Goal: Task Accomplishment & Management: Manage account settings

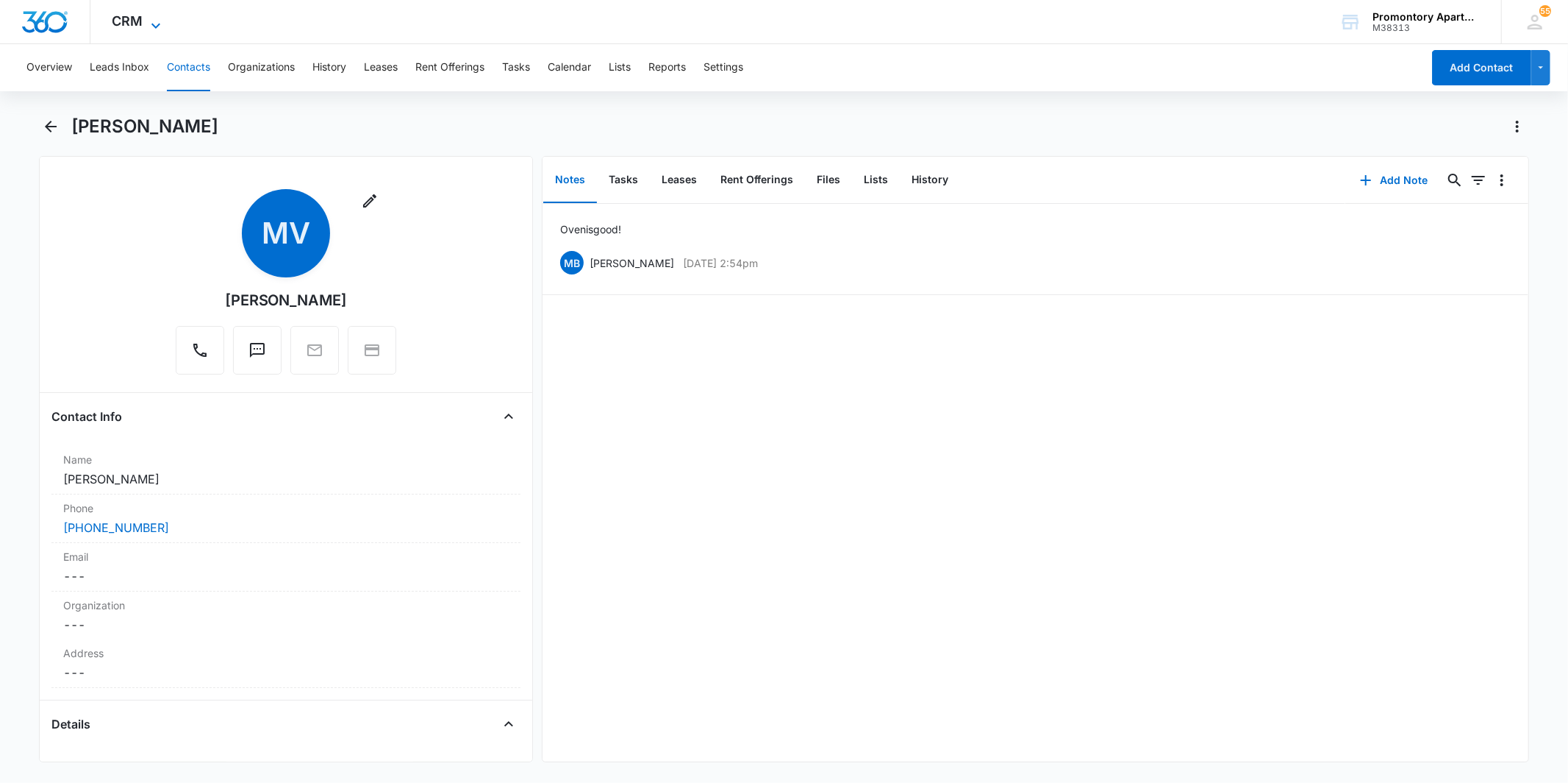
click at [133, 18] on span "CRM" at bounding box center [128, 20] width 31 height 15
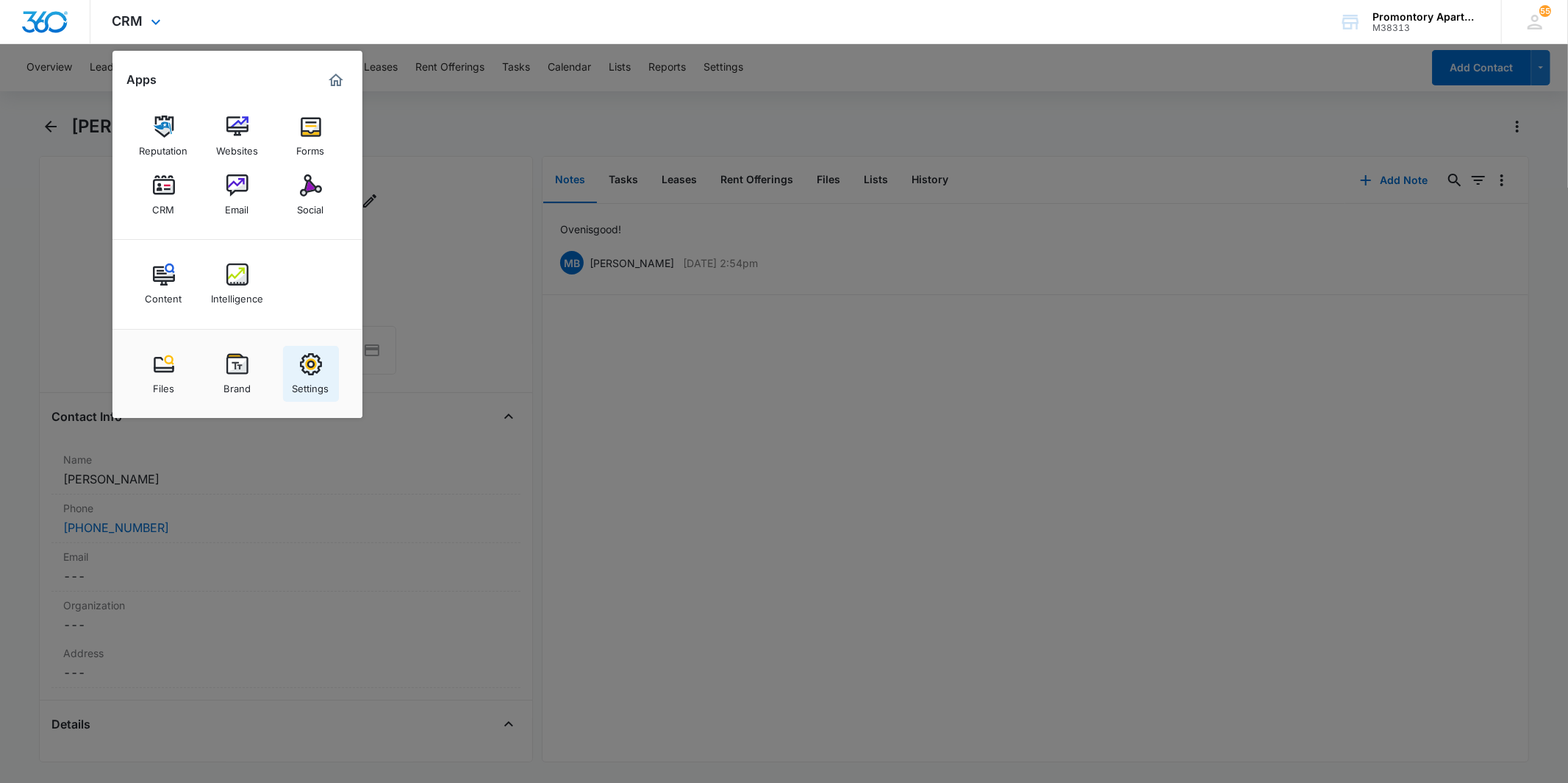
click at [305, 372] on img at bounding box center [310, 364] width 22 height 22
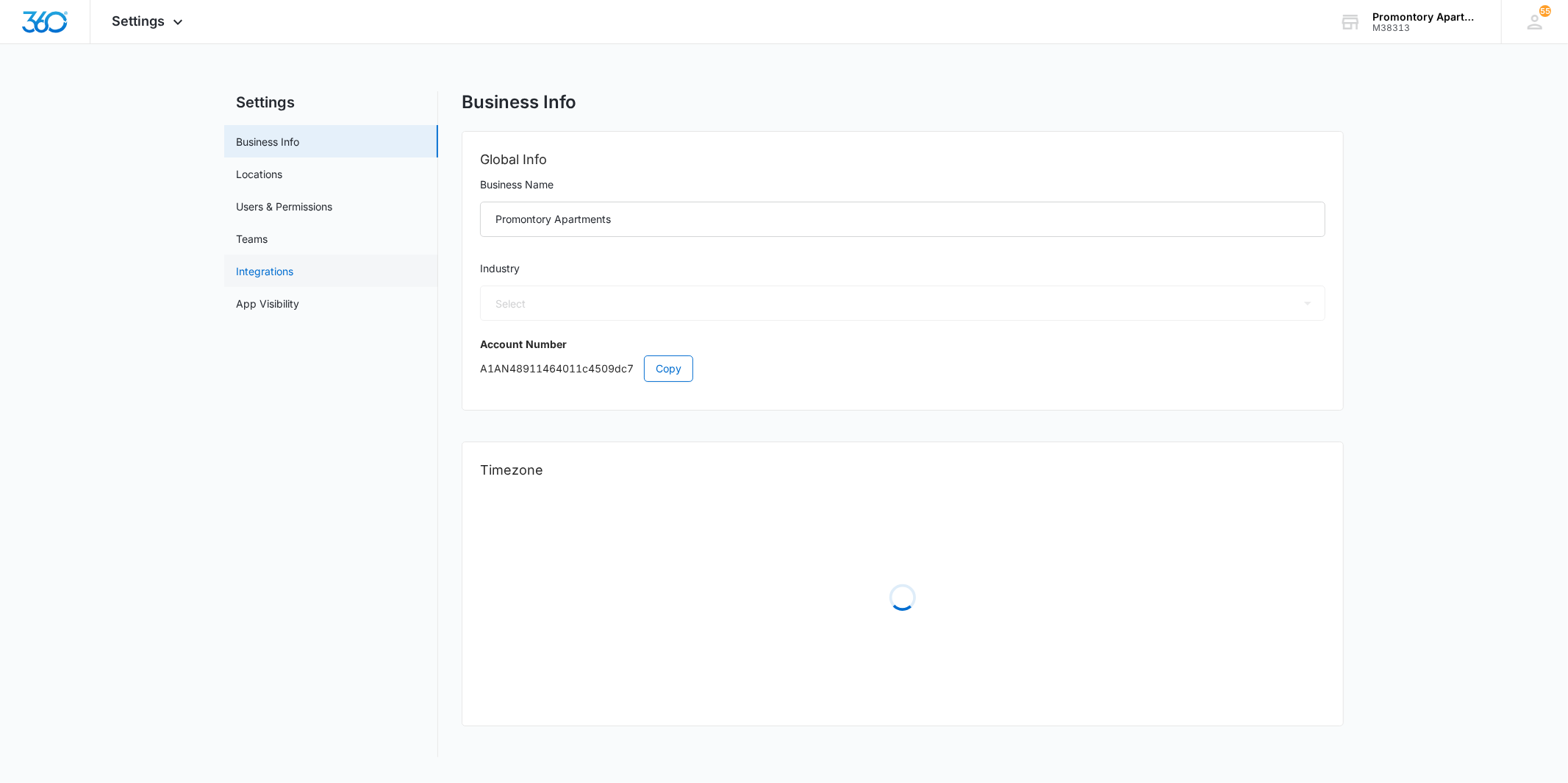
select select "35"
select select "US"
select select "America/[GEOGRAPHIC_DATA]"
click at [137, 19] on span "Settings" at bounding box center [139, 20] width 53 height 15
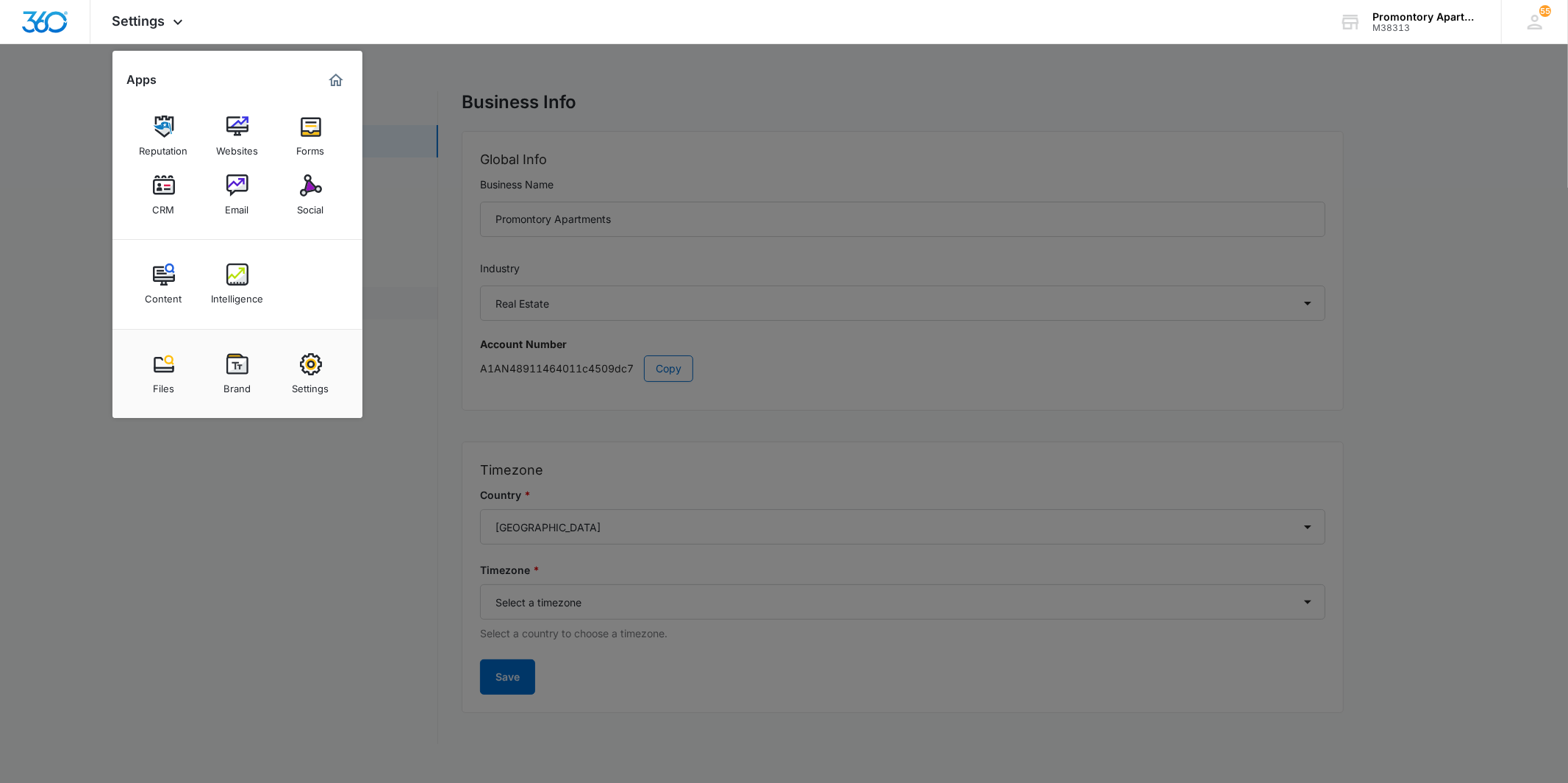
click at [247, 289] on div "Intelligence" at bounding box center [237, 295] width 52 height 19
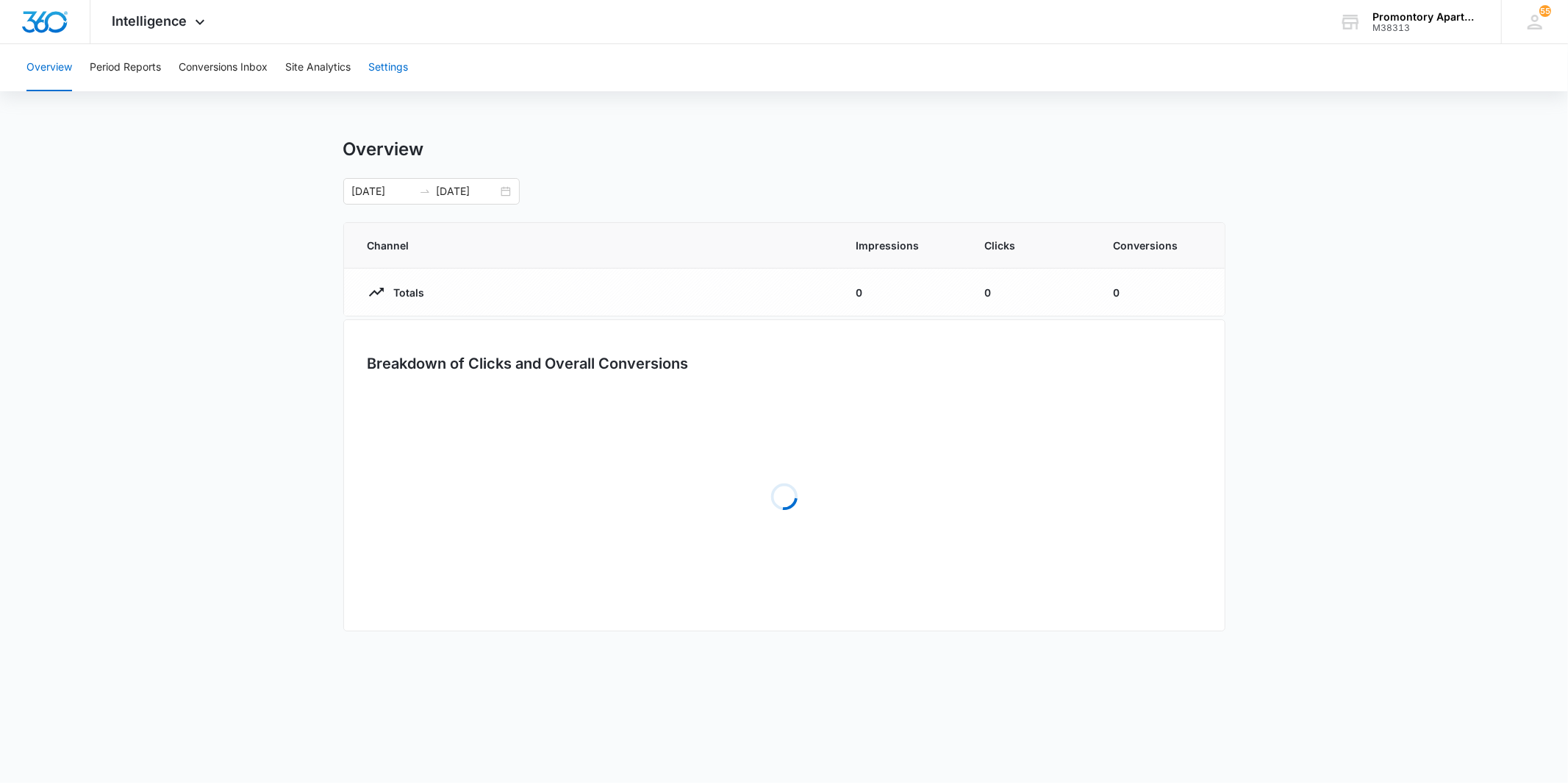
click at [407, 59] on button "Settings" at bounding box center [388, 67] width 40 height 47
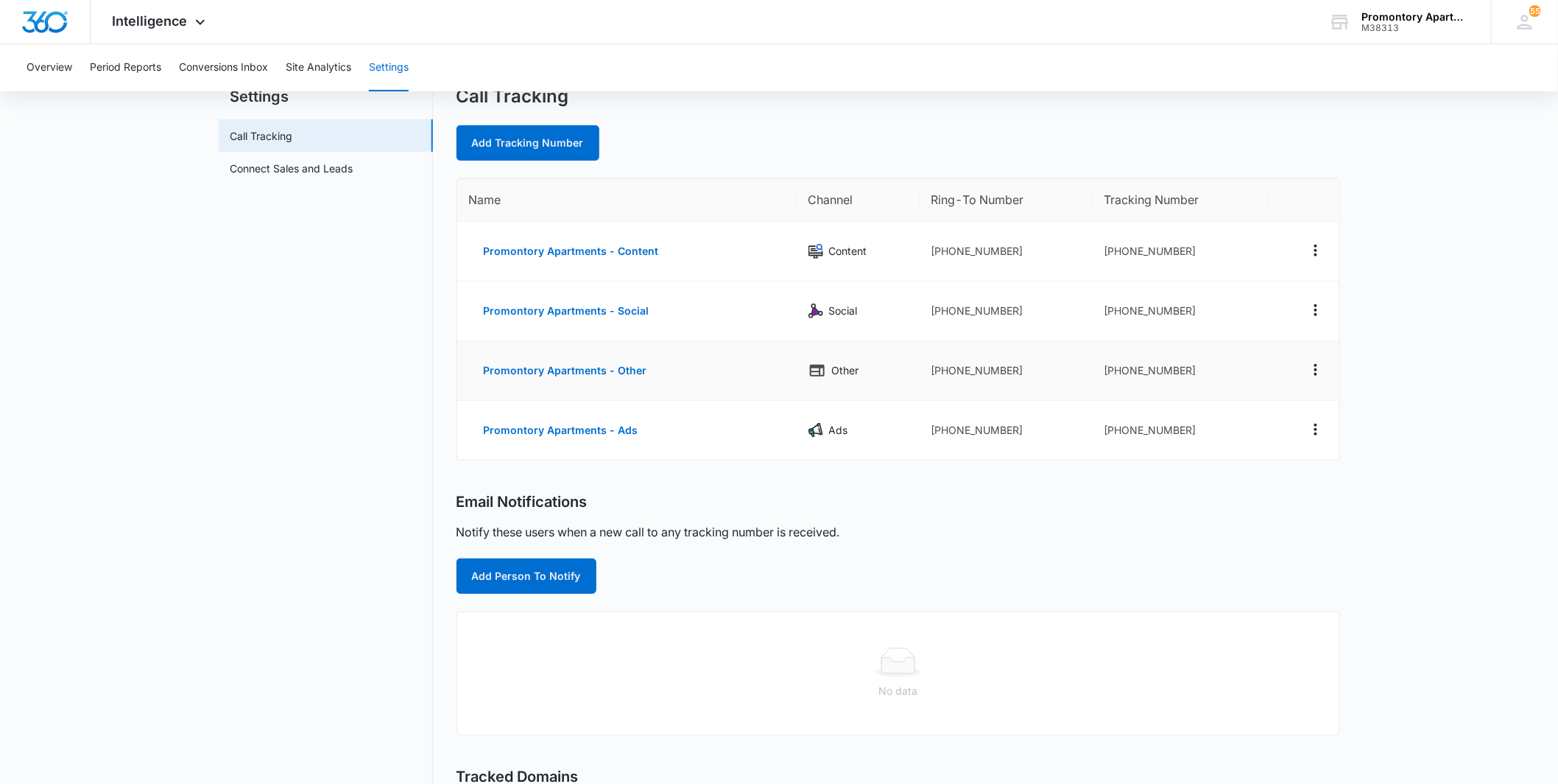
scroll to position [82, 0]
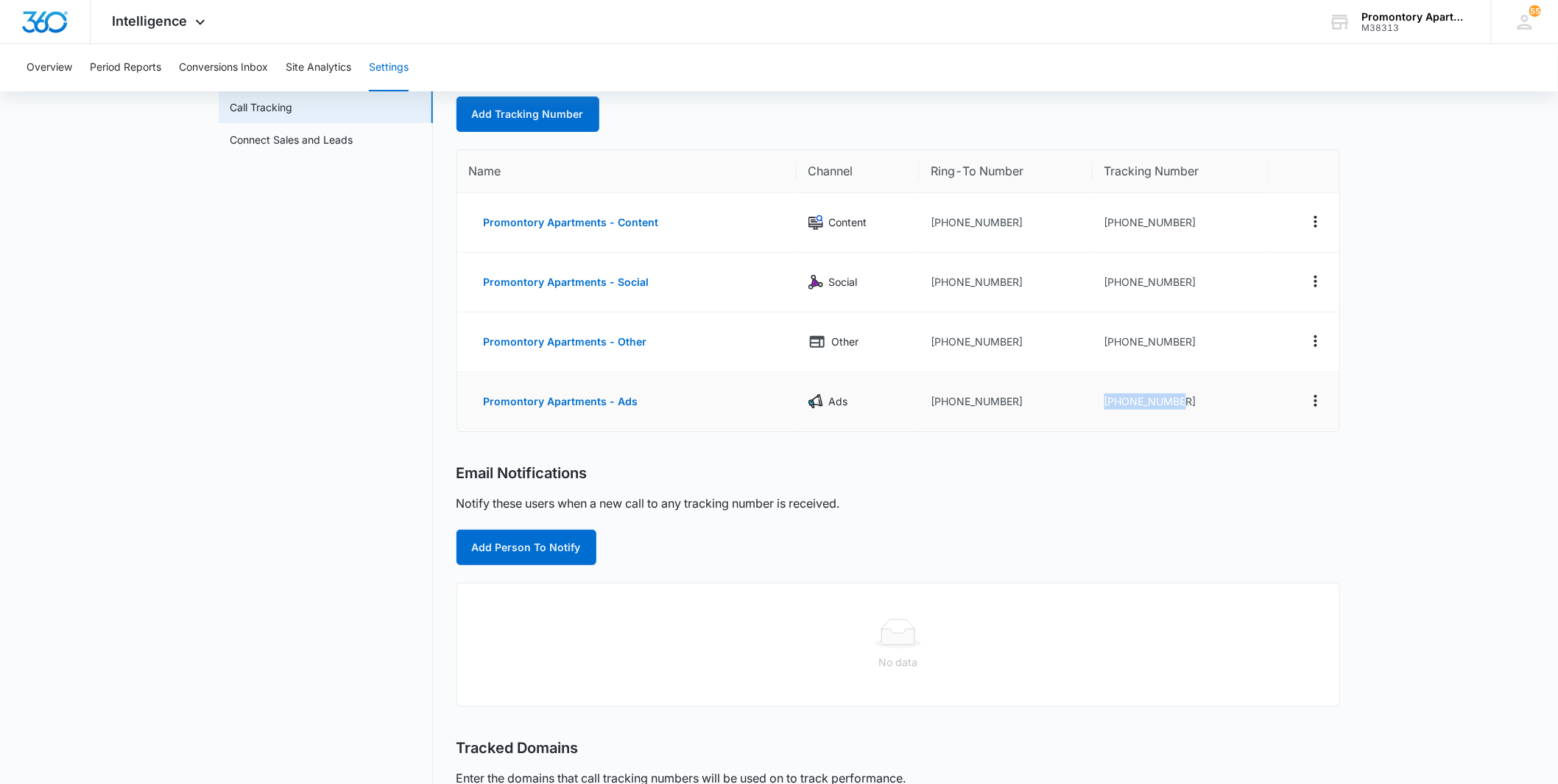
drag, startPoint x: 1099, startPoint y: 401, endPoint x: 1180, endPoint y: 414, distance: 82.7
click at [1180, 414] on td "[PHONE_NUMBER]" at bounding box center [1181, 401] width 177 height 59
copy td "[PHONE_NUMBER]"
click at [1046, 476] on div "Email Notifications" at bounding box center [899, 473] width 884 height 18
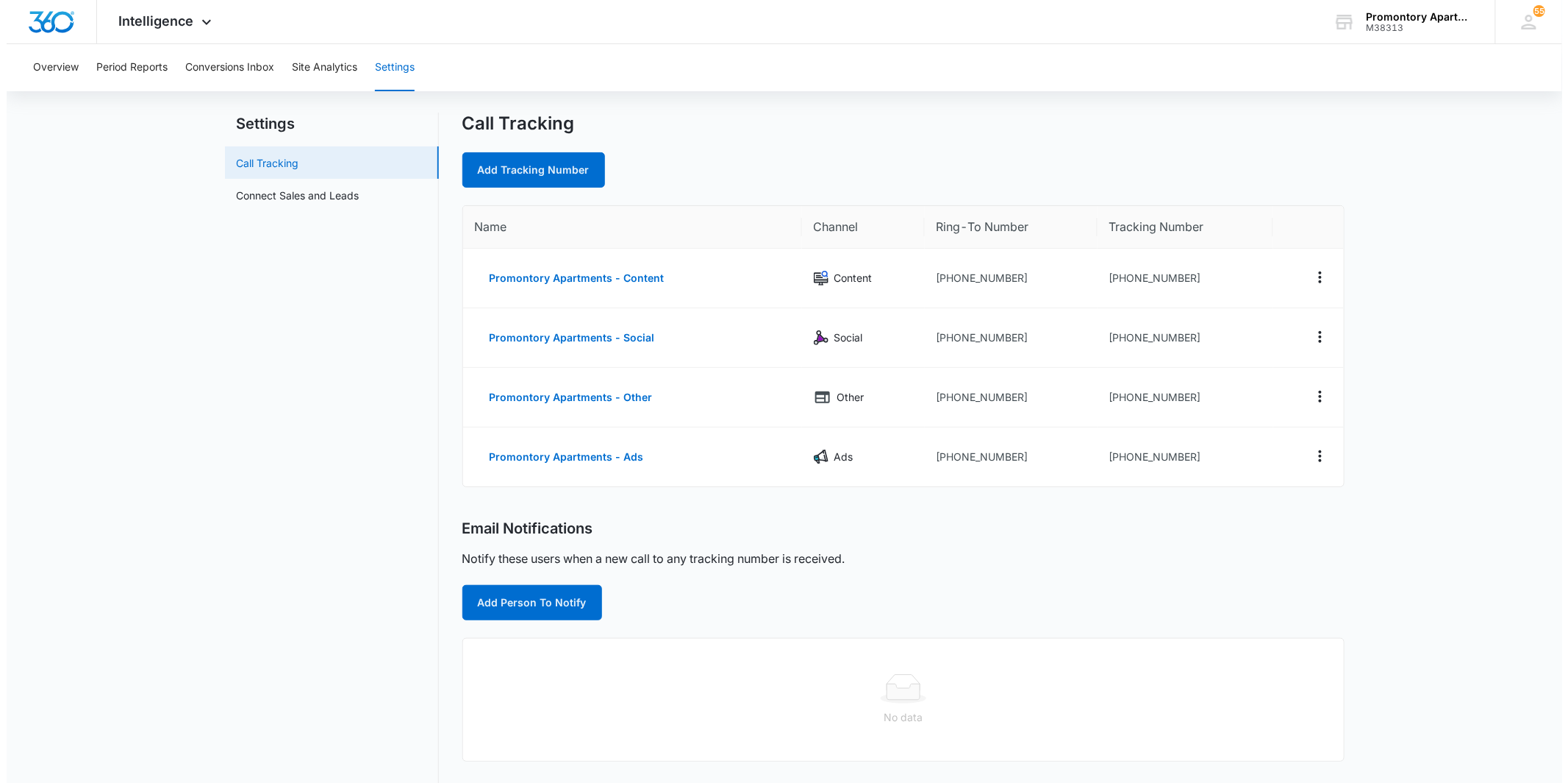
scroll to position [0, 0]
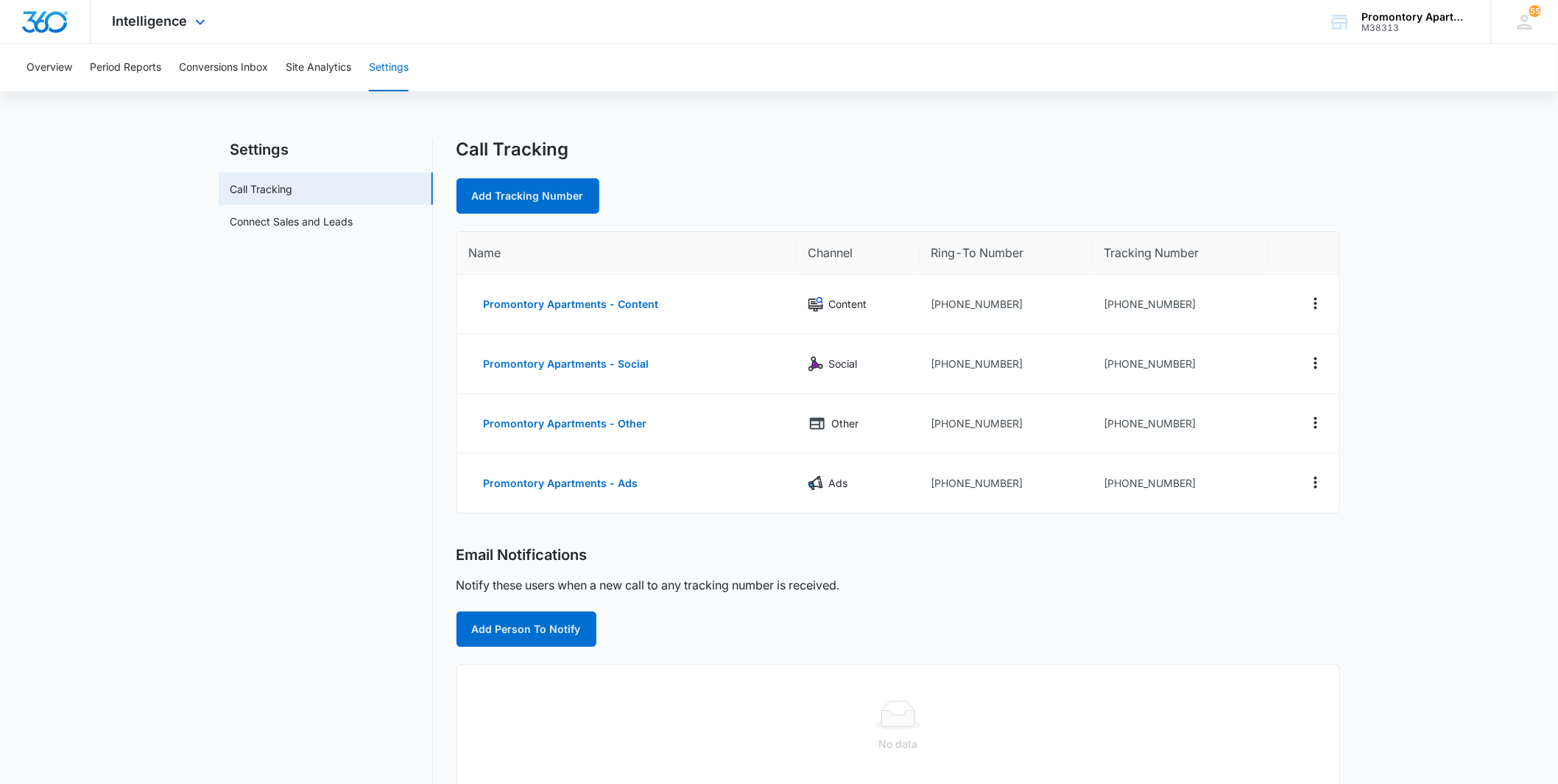
click at [152, 31] on div "Intelligence Apps Reputation Websites Forms CRM Email Social Content Intelligen…" at bounding box center [161, 21] width 141 height 43
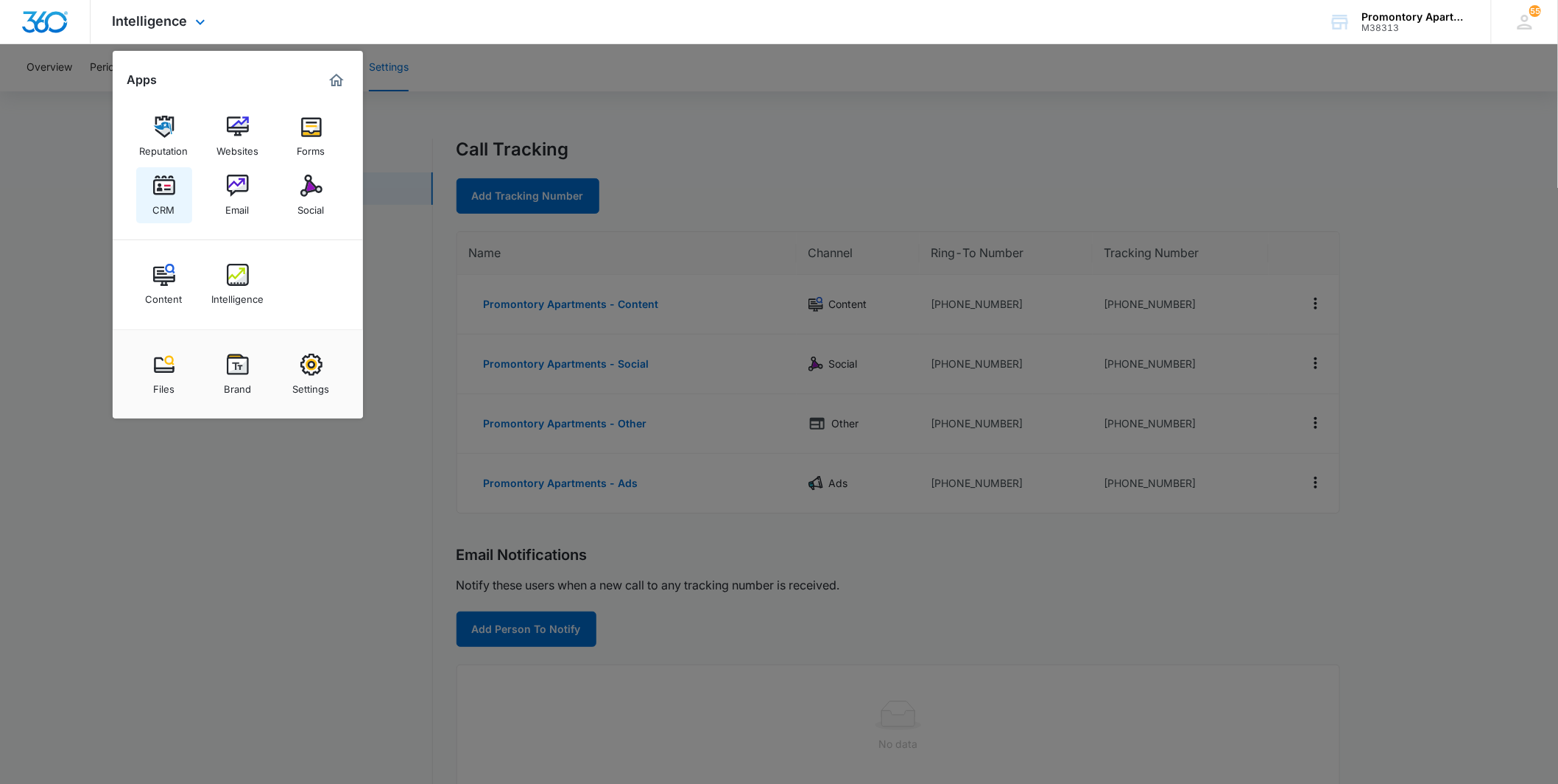
click at [172, 188] on img at bounding box center [164, 186] width 22 height 22
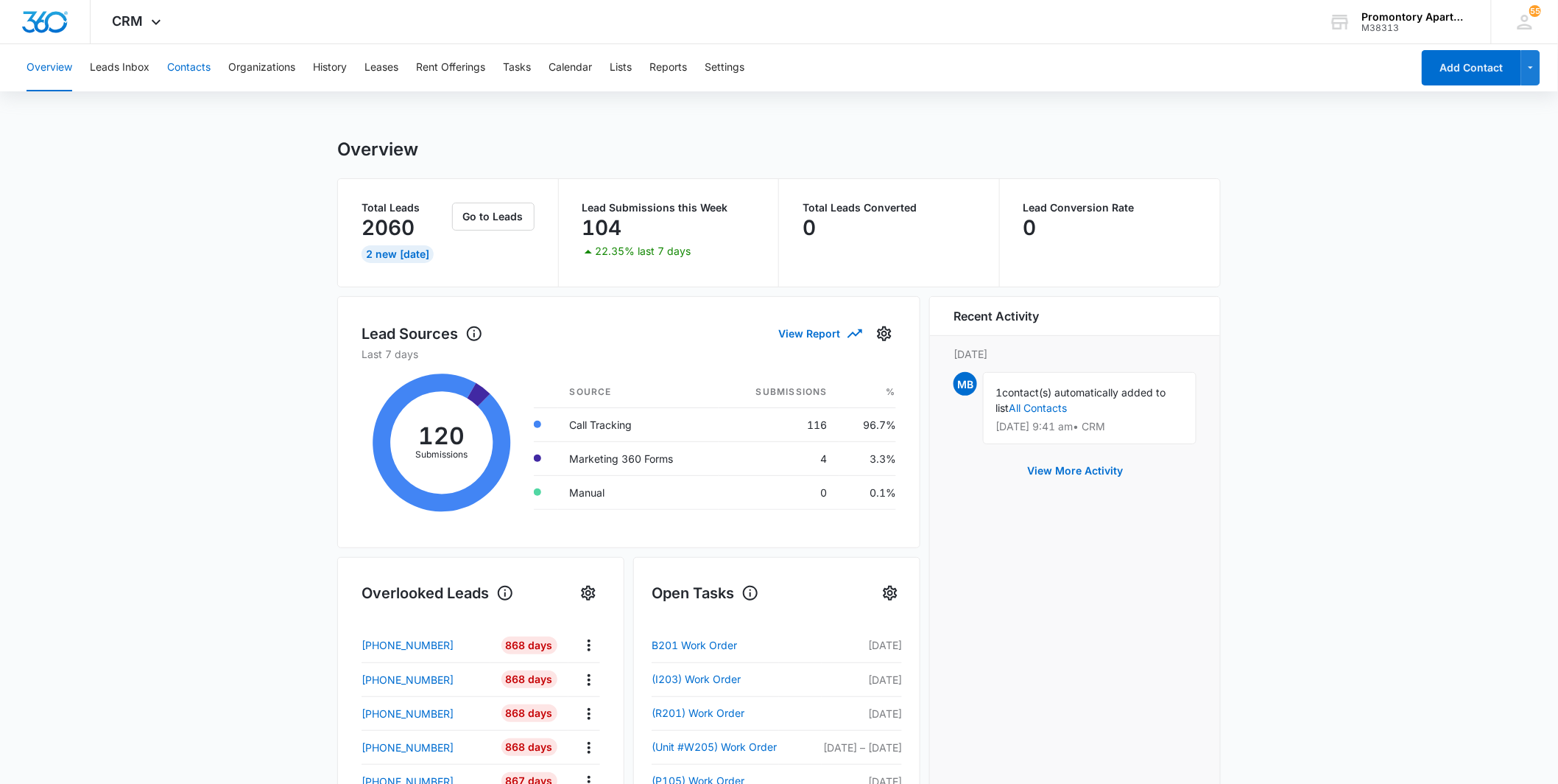
click at [182, 61] on button "Contacts" at bounding box center [188, 67] width 43 height 47
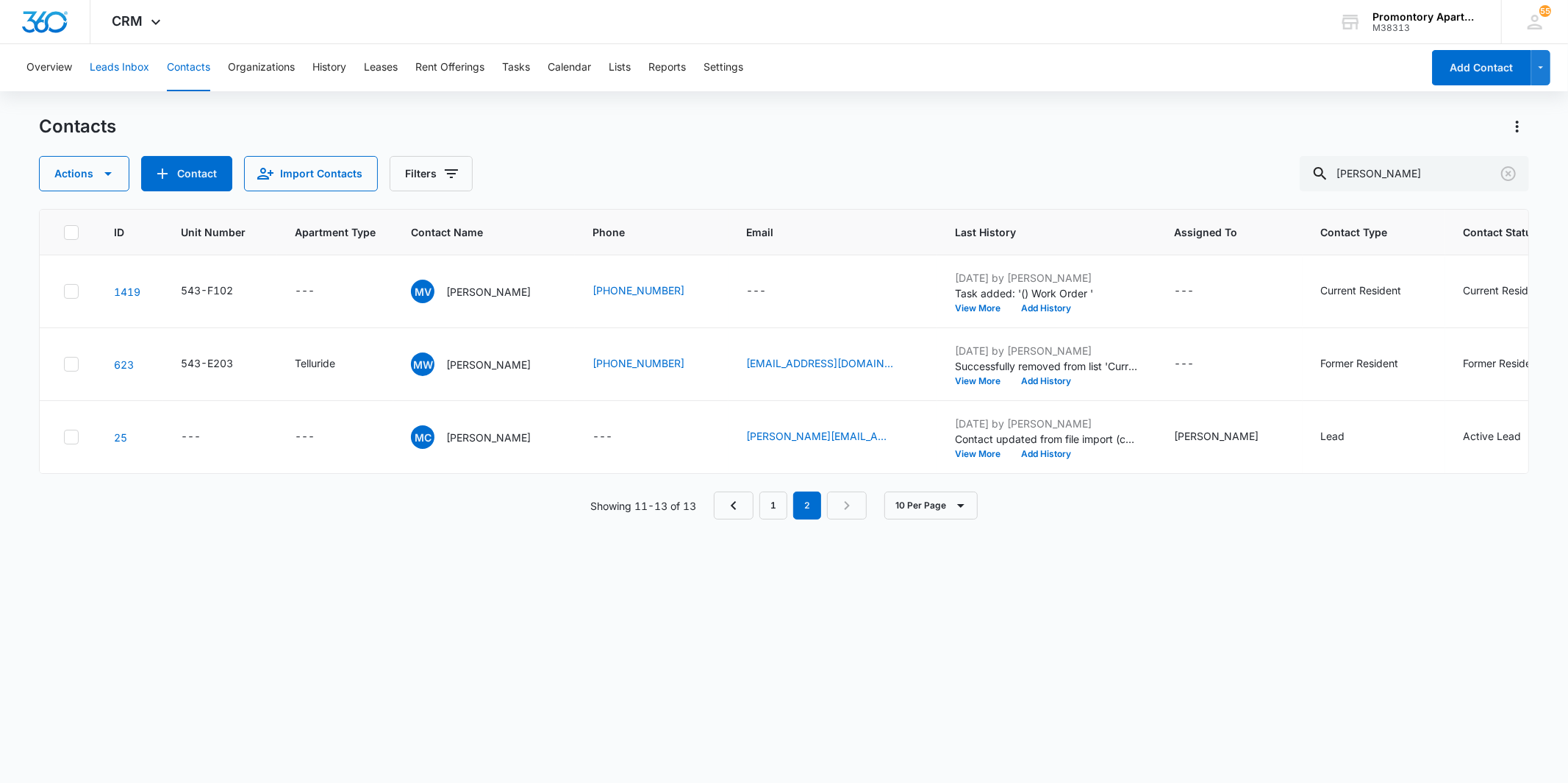
click at [138, 76] on button "Leads Inbox" at bounding box center [120, 67] width 60 height 47
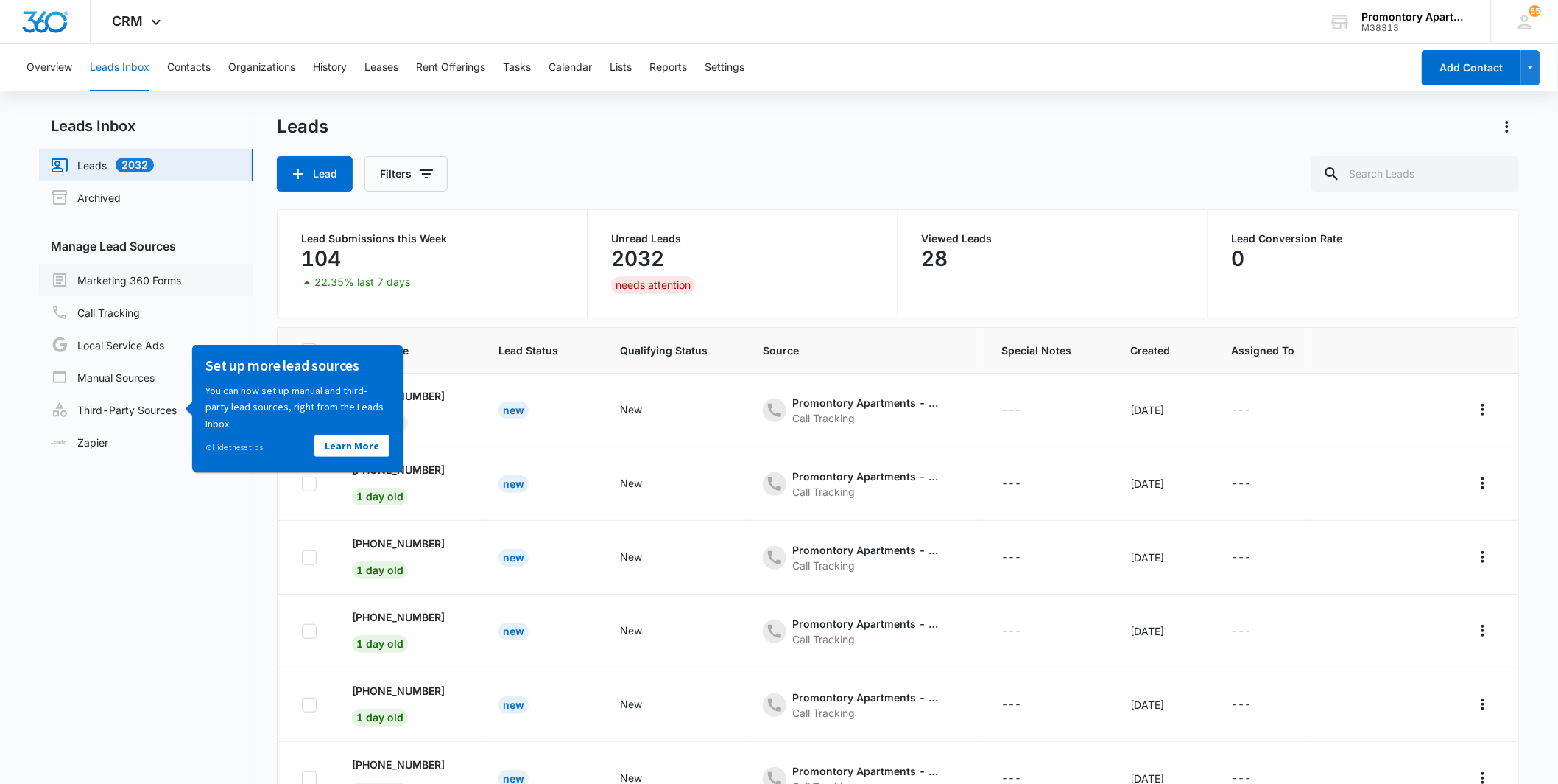
click at [181, 282] on link "Marketing 360 Forms" at bounding box center [116, 280] width 130 height 18
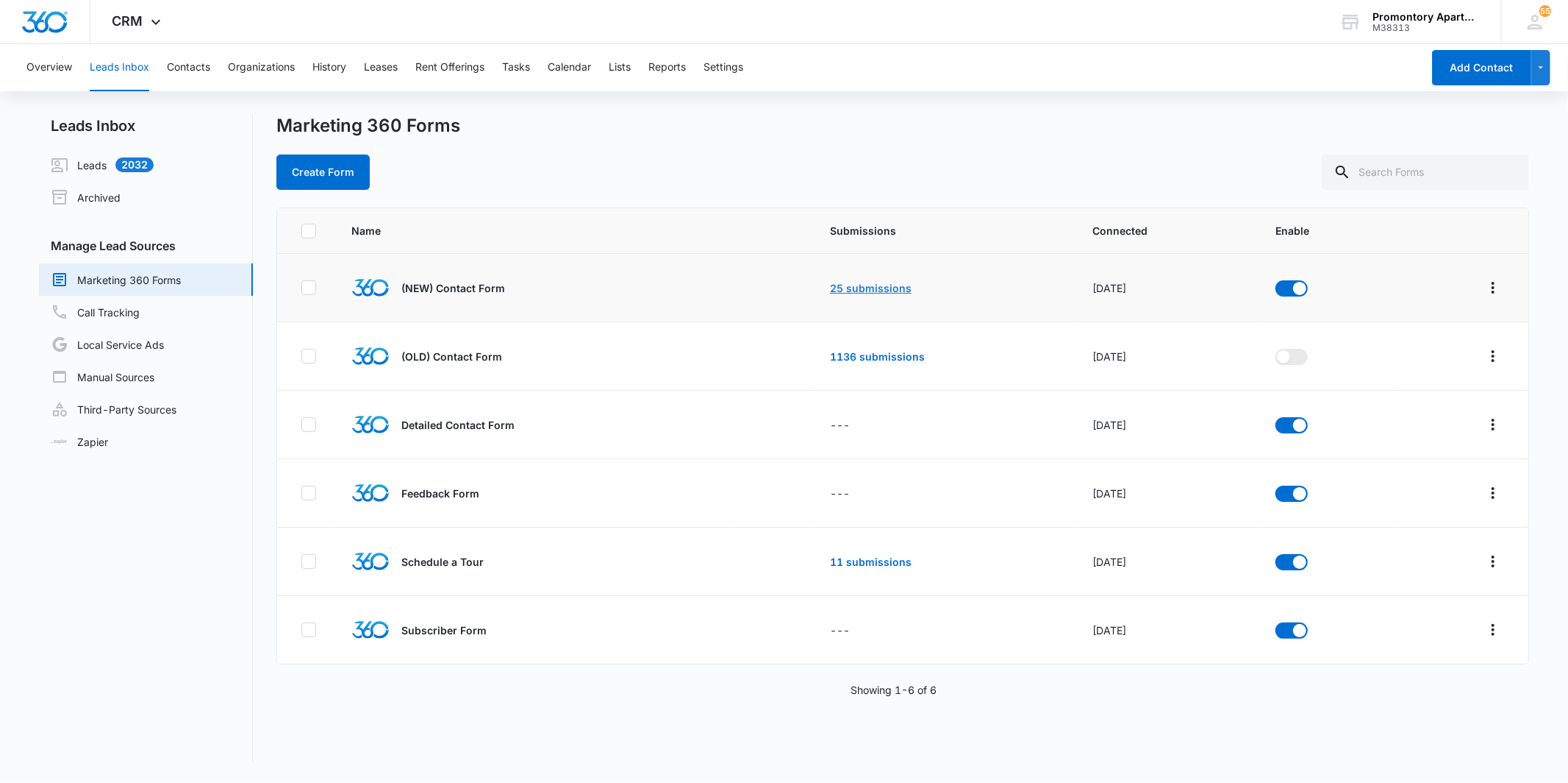
click at [846, 291] on link "25 submissions" at bounding box center [870, 288] width 82 height 13
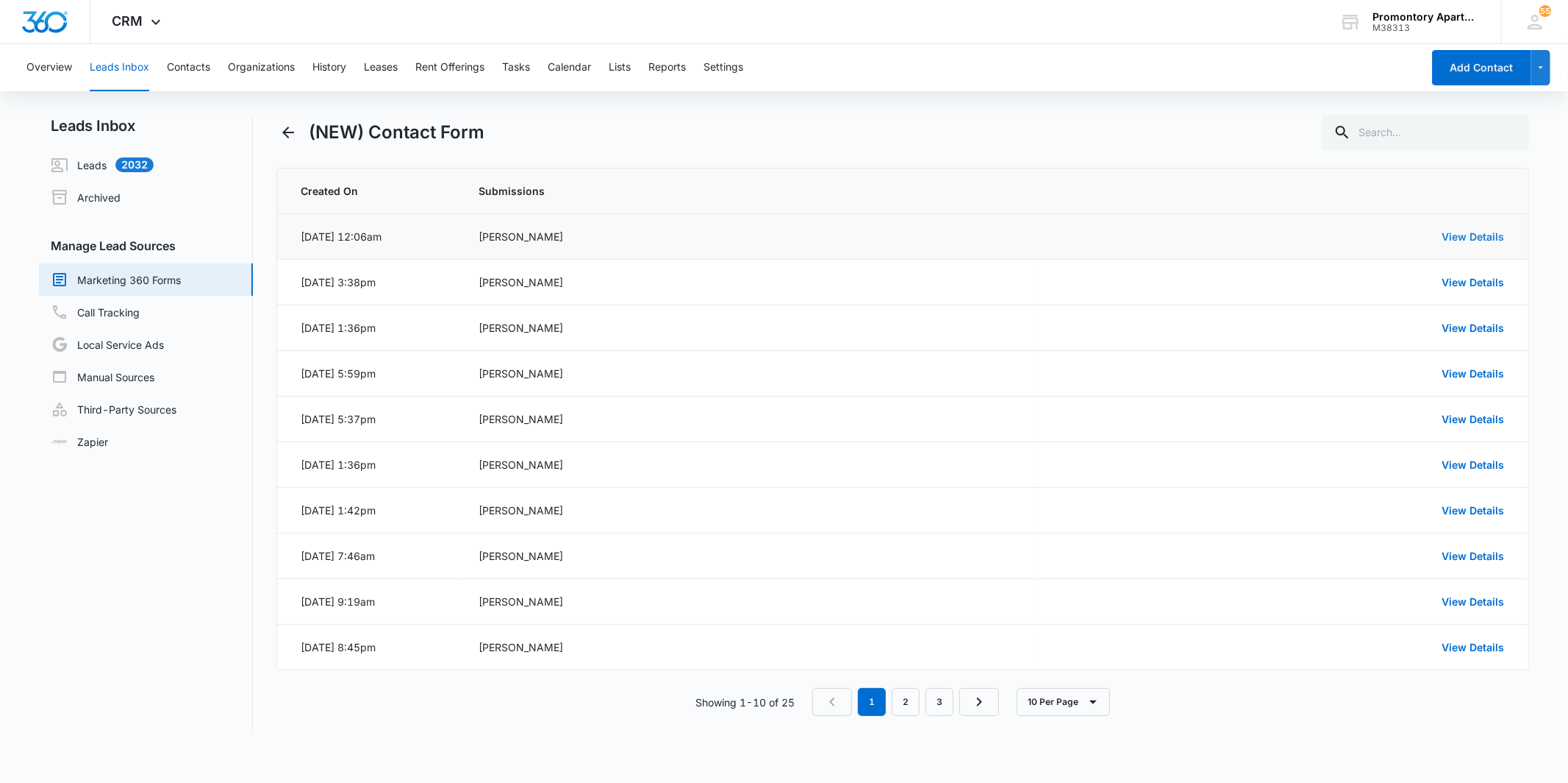
click at [1457, 233] on link "View Details" at bounding box center [1473, 236] width 63 height 13
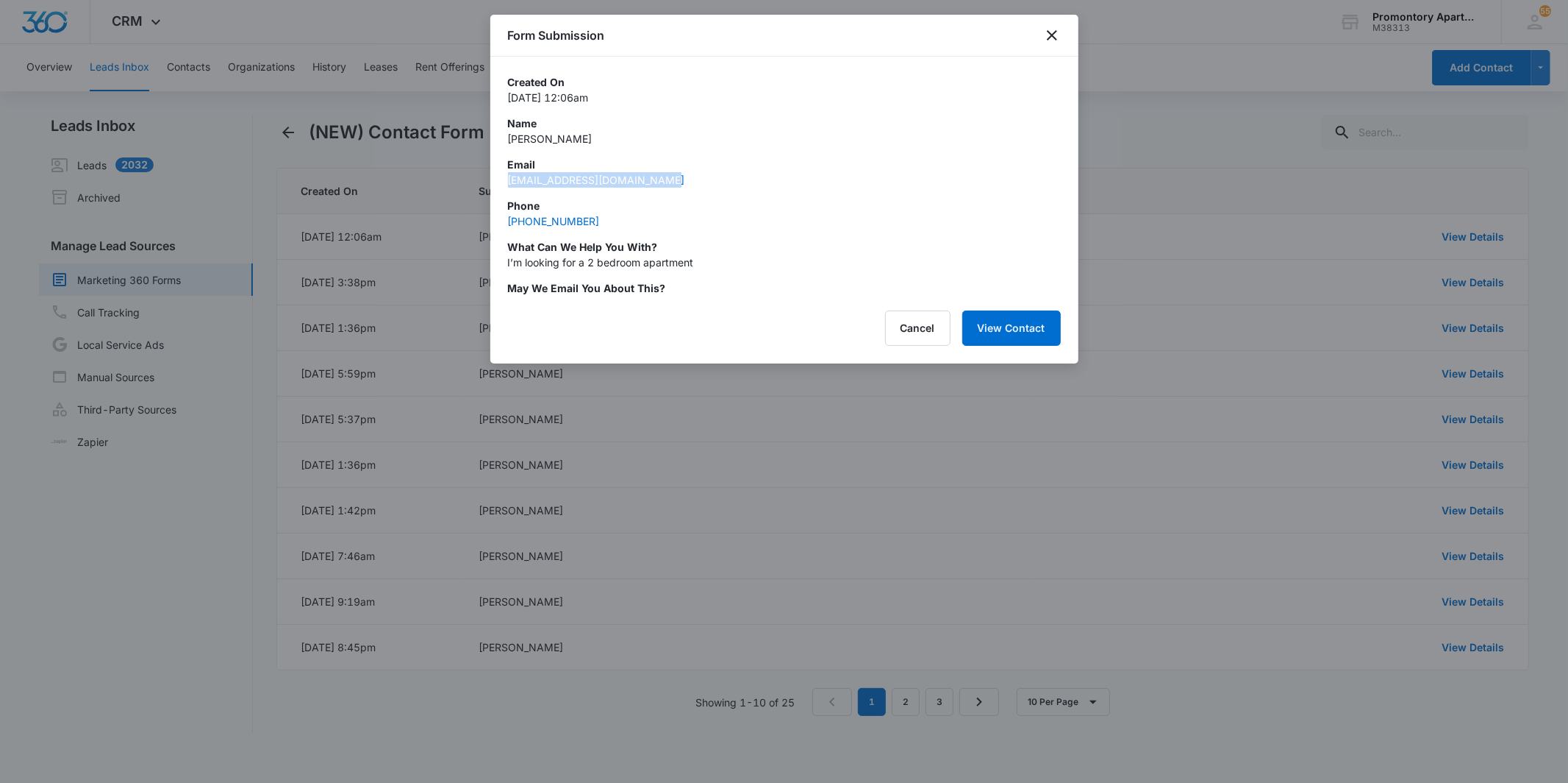
drag, startPoint x: 704, startPoint y: 184, endPoint x: 506, endPoint y: 186, distance: 198.0
click at [506, 186] on div "Created On [DATE] 12:06am Name [PERSON_NAME] Email [EMAIL_ADDRESS][DOMAIN_NAME]…" at bounding box center [784, 176] width 588 height 239
copy link "[EMAIL_ADDRESS][DOMAIN_NAME]"
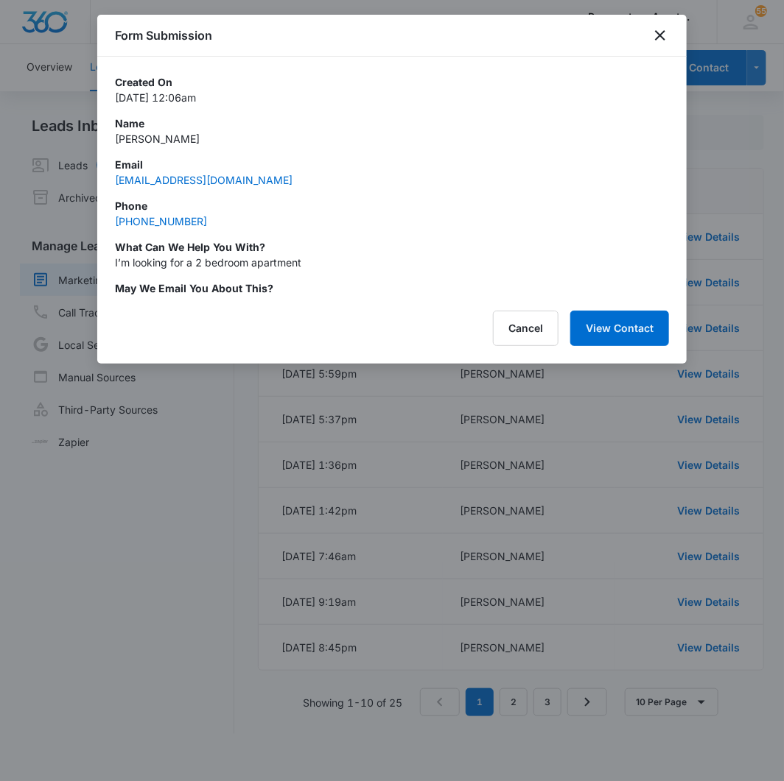
click at [214, 209] on p "Phone" at bounding box center [392, 205] width 554 height 15
click at [285, 171] on p "Email" at bounding box center [392, 164] width 554 height 15
drag, startPoint x: 284, startPoint y: 179, endPoint x: 96, endPoint y: 179, distance: 187.0
click at [96, 179] on body "CRM Apps Reputation Websites Forms CRM Email Social Content Intelligence Files …" at bounding box center [392, 390] width 784 height 781
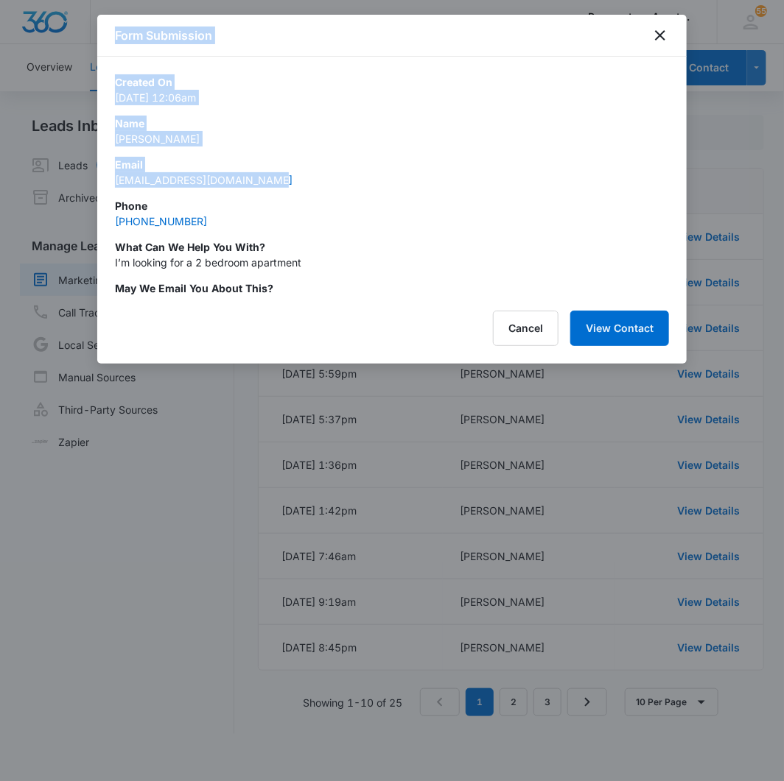
copy body "Form Submission Created On [DATE] 12:06am Name [PERSON_NAME] Email [EMAIL_ADDRE…"
click at [313, 181] on div "Email [EMAIL_ADDRESS][DOMAIN_NAME]" at bounding box center [392, 172] width 554 height 31
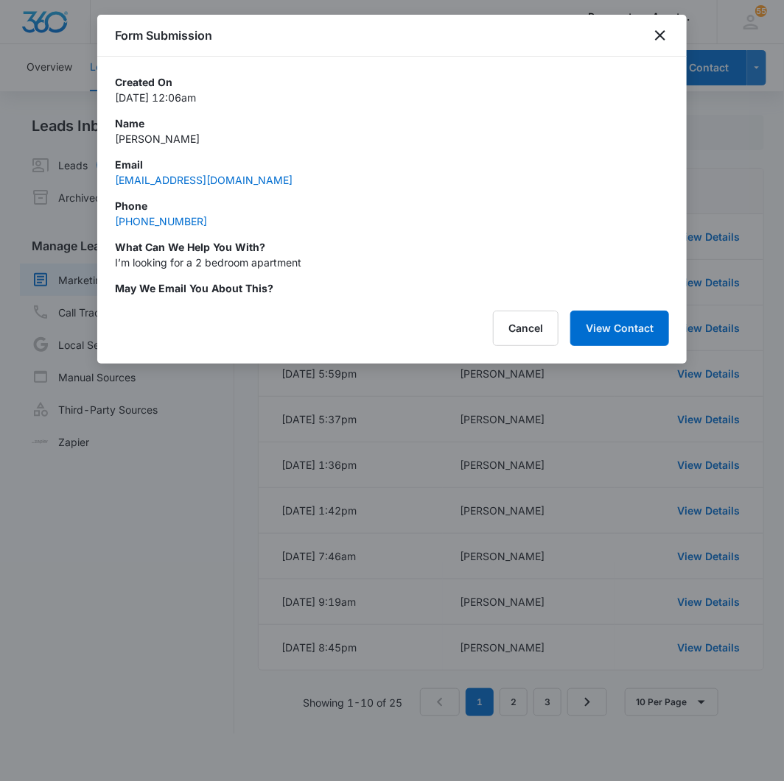
click at [277, 186] on div "Email [EMAIL_ADDRESS][DOMAIN_NAME]" at bounding box center [392, 172] width 554 height 31
drag, startPoint x: 278, startPoint y: 180, endPoint x: 105, endPoint y: 189, distance: 172.5
click at [105, 189] on div "Created On [DATE] 12:06am Name [PERSON_NAME] Email [EMAIL_ADDRESS][DOMAIN_NAME]…" at bounding box center [391, 176] width 589 height 239
copy link "[EMAIL_ADDRESS][DOMAIN_NAME]"
click at [249, 216] on div "Phone [PHONE_NUMBER]" at bounding box center [392, 213] width 554 height 31
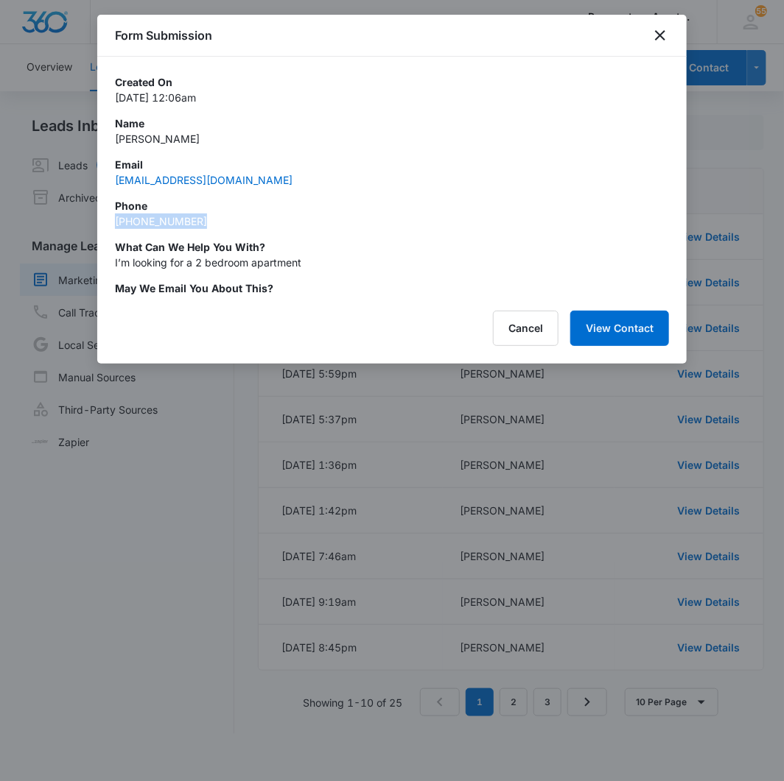
drag, startPoint x: 209, startPoint y: 222, endPoint x: 113, endPoint y: 221, distance: 95.7
click at [113, 221] on div "Created On [DATE] 12:06am Name [PERSON_NAME] Email [EMAIL_ADDRESS][DOMAIN_NAME]…" at bounding box center [391, 176] width 589 height 239
copy link "[PHONE_NUMBER]"
click at [533, 329] on button "Cancel" at bounding box center [526, 328] width 66 height 35
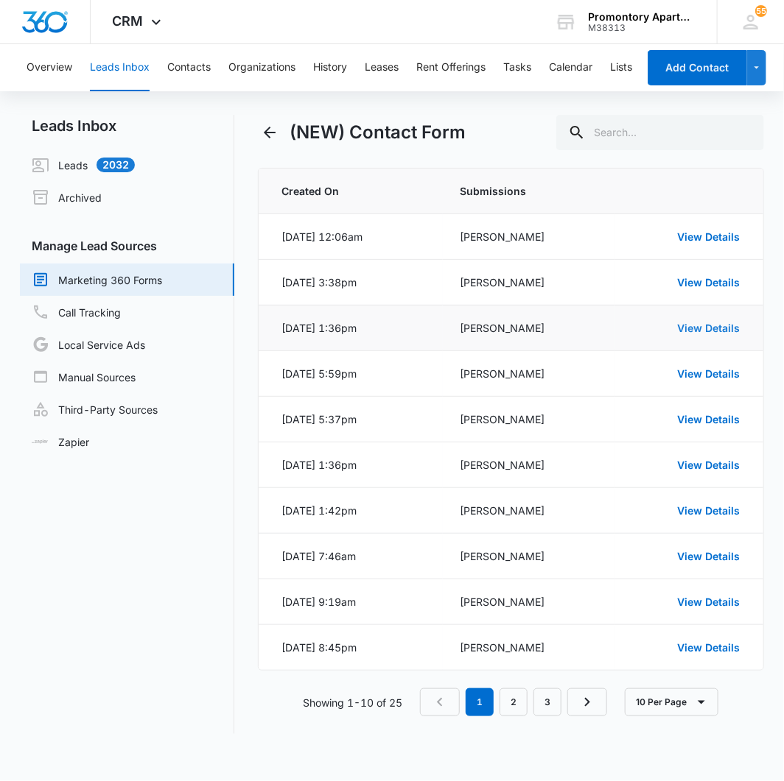
click at [714, 326] on link "View Details" at bounding box center [708, 328] width 63 height 13
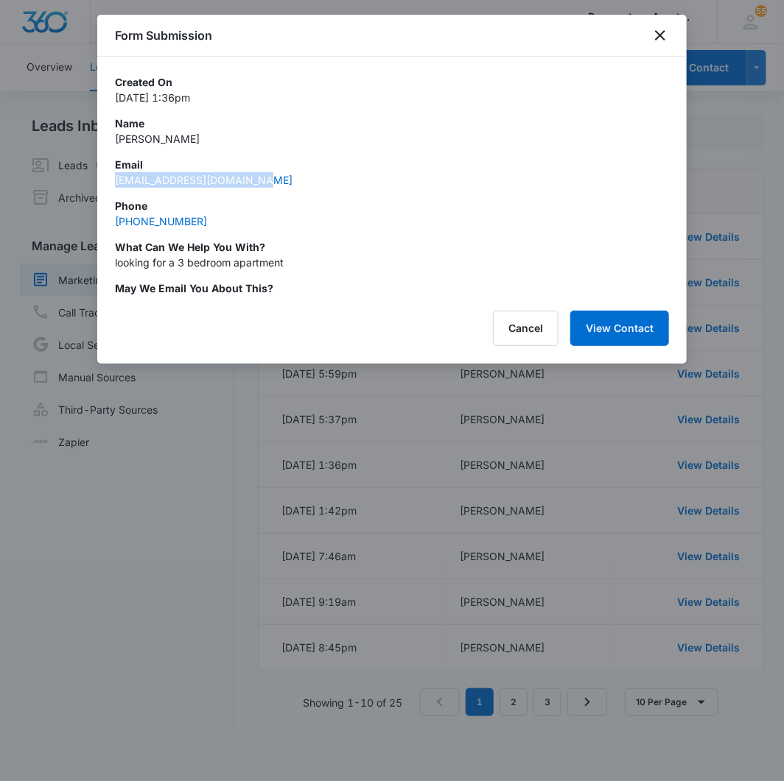
drag, startPoint x: 275, startPoint y: 175, endPoint x: 105, endPoint y: 183, distance: 170.3
click at [105, 183] on div "Created On [DATE] 1:36pm Name [PERSON_NAME] Email [EMAIL_ADDRESS][DOMAIN_NAME] …" at bounding box center [391, 176] width 589 height 239
copy link "[EMAIL_ADDRESS][DOMAIN_NAME]"
click at [186, 239] on p "What can we help you with?" at bounding box center [392, 246] width 554 height 15
click at [234, 190] on div "Created On [DATE] 1:36pm Name [PERSON_NAME] Email [EMAIL_ADDRESS][DOMAIN_NAME] …" at bounding box center [392, 185] width 554 height 222
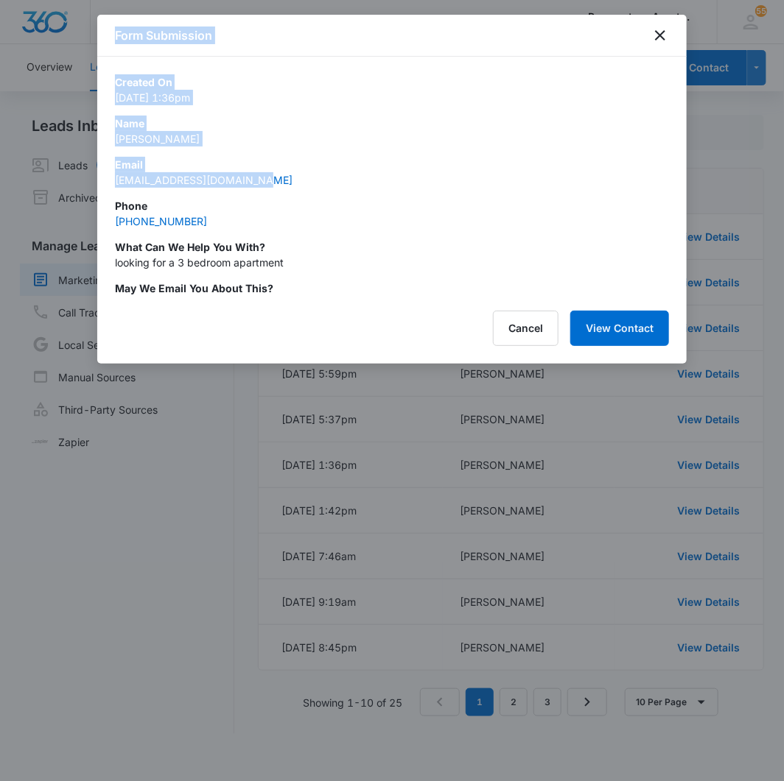
drag, startPoint x: 226, startPoint y: 183, endPoint x: 91, endPoint y: 183, distance: 135.5
click at [91, 183] on body "CRM Apps Reputation Websites Forms CRM Email Social Content Intelligence Files …" at bounding box center [392, 390] width 784 height 781
drag, startPoint x: 91, startPoint y: 183, endPoint x: 278, endPoint y: 187, distance: 187.1
click at [281, 188] on div "Created On [DATE] 1:36pm Name [PERSON_NAME] Email [EMAIL_ADDRESS][DOMAIN_NAME] …" at bounding box center [392, 185] width 554 height 222
drag, startPoint x: 255, startPoint y: 180, endPoint x: 115, endPoint y: 186, distance: 140.1
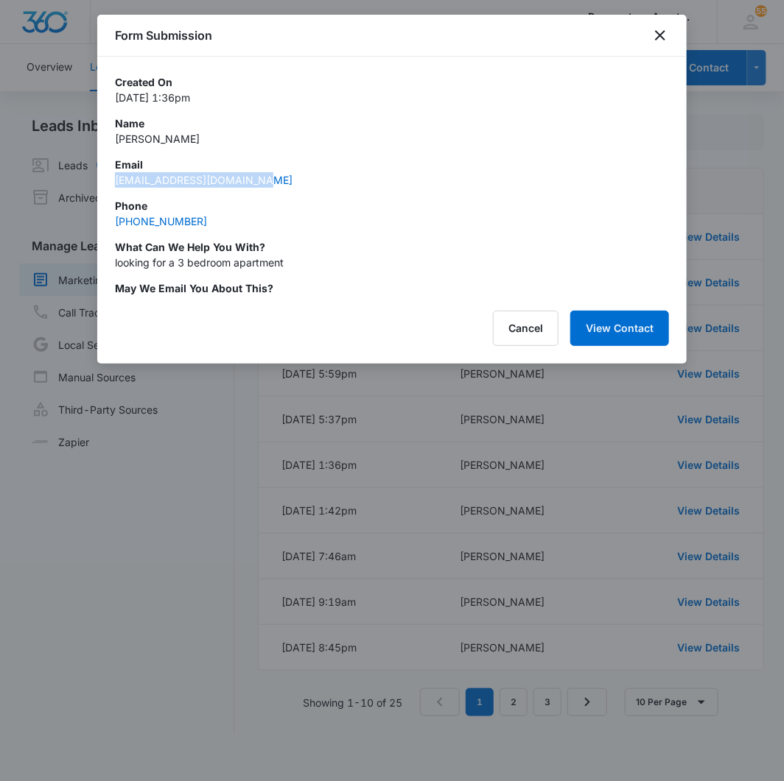
click at [115, 186] on div "Email [EMAIL_ADDRESS][DOMAIN_NAME]" at bounding box center [392, 172] width 554 height 31
copy link "[EMAIL_ADDRESS][DOMAIN_NAME]"
click at [239, 228] on div "Phone [PHONE_NUMBER]" at bounding box center [392, 213] width 554 height 31
drag, startPoint x: 217, startPoint y: 221, endPoint x: 116, endPoint y: 226, distance: 101.0
click at [116, 226] on div "Phone [PHONE_NUMBER]" at bounding box center [392, 213] width 554 height 31
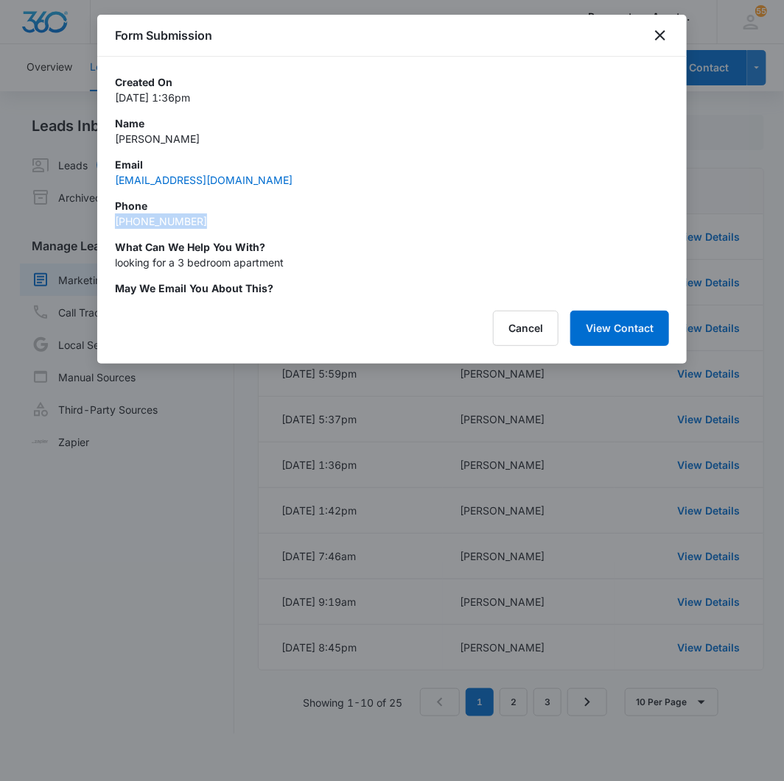
copy link "[PHONE_NUMBER]"
drag, startPoint x: 272, startPoint y: 177, endPoint x: 112, endPoint y: 189, distance: 161.0
click at [112, 189] on div "Created On [DATE] 1:36pm Name [PERSON_NAME] Email [EMAIL_ADDRESS][DOMAIN_NAME] …" at bounding box center [391, 176] width 589 height 239
copy link "[EMAIL_ADDRESS][DOMAIN_NAME]"
